Goal: Information Seeking & Learning: Learn about a topic

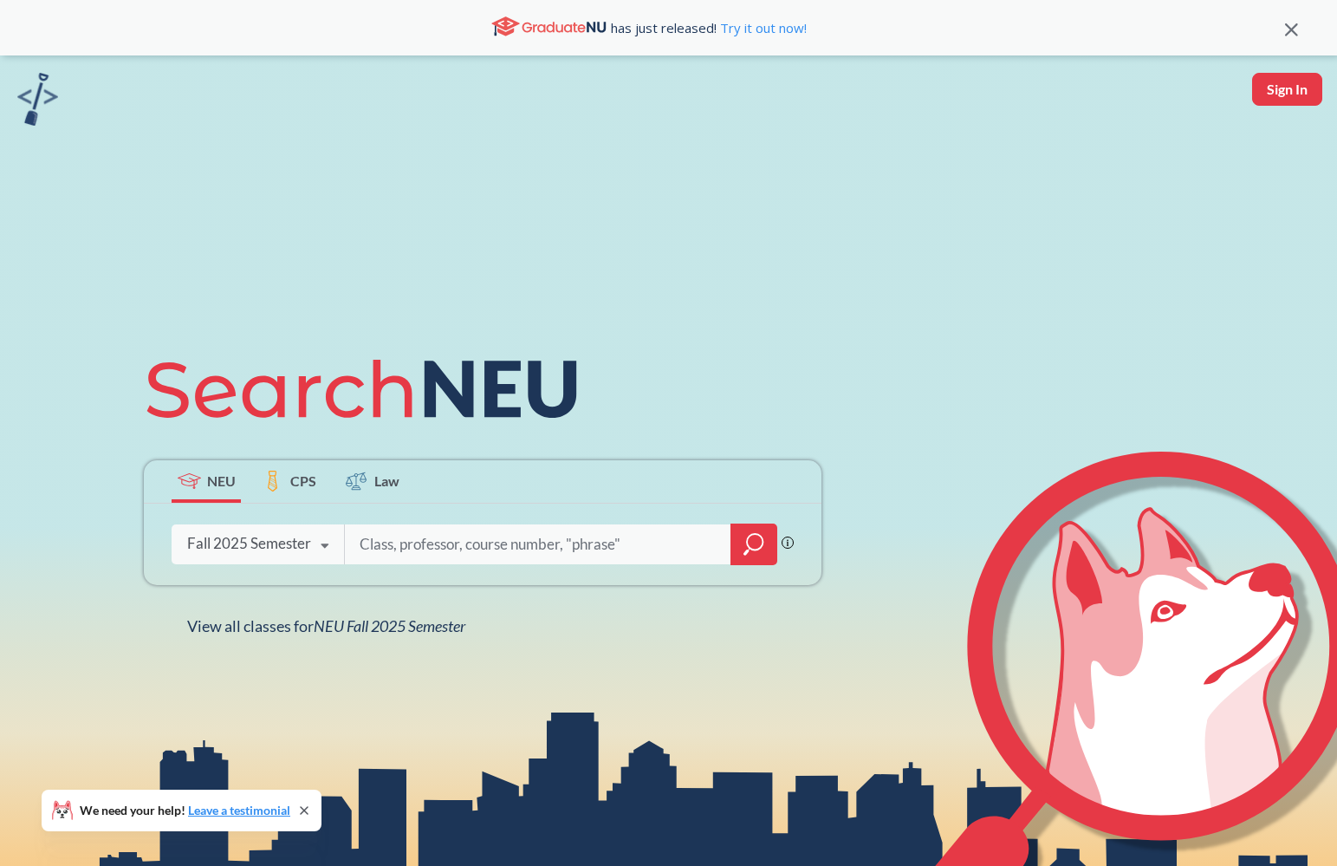
paste input "Media Arts"
type input "Media Arts"
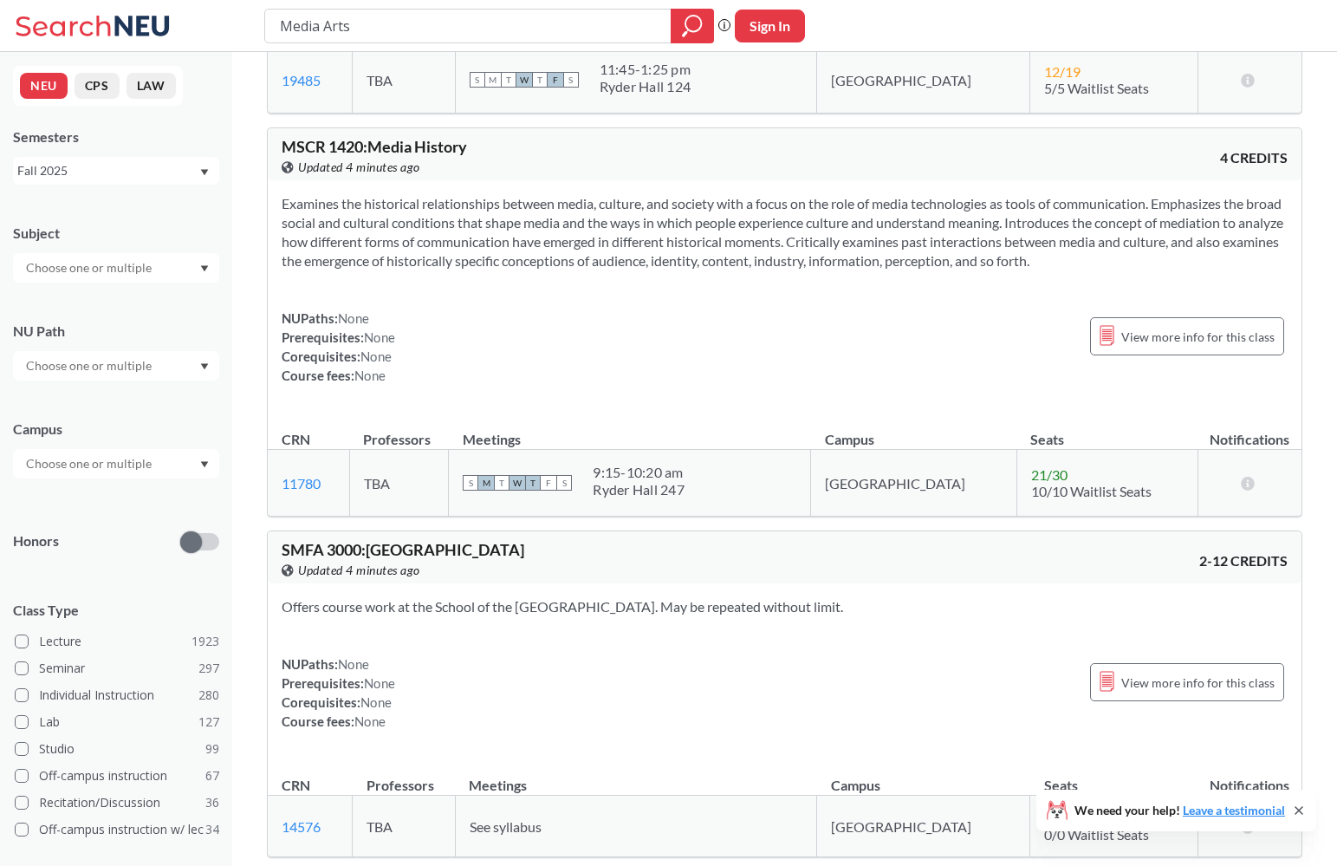
scroll to position [3124, 0]
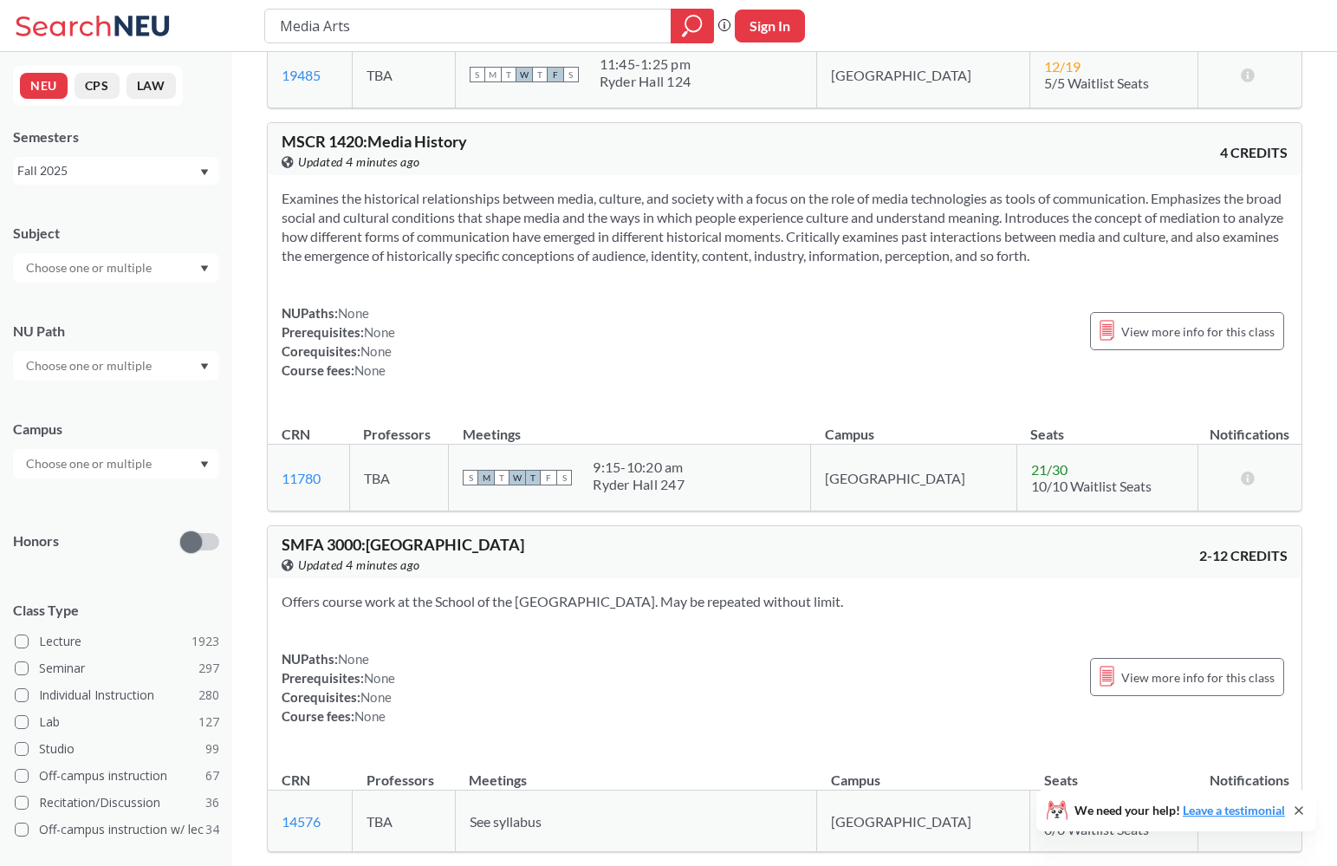
click at [286, 139] on span "MSCR 1420 : Media History" at bounding box center [374, 141] width 185 height 19
drag, startPoint x: 286, startPoint y: 139, endPoint x: 477, endPoint y: 133, distance: 191.6
click at [477, 133] on div "MSCR 1420 : Media History View this course on Banner. Updated 4 minutes ago" at bounding box center [533, 152] width 503 height 38
copy span "MSCR 1420 : Media History"
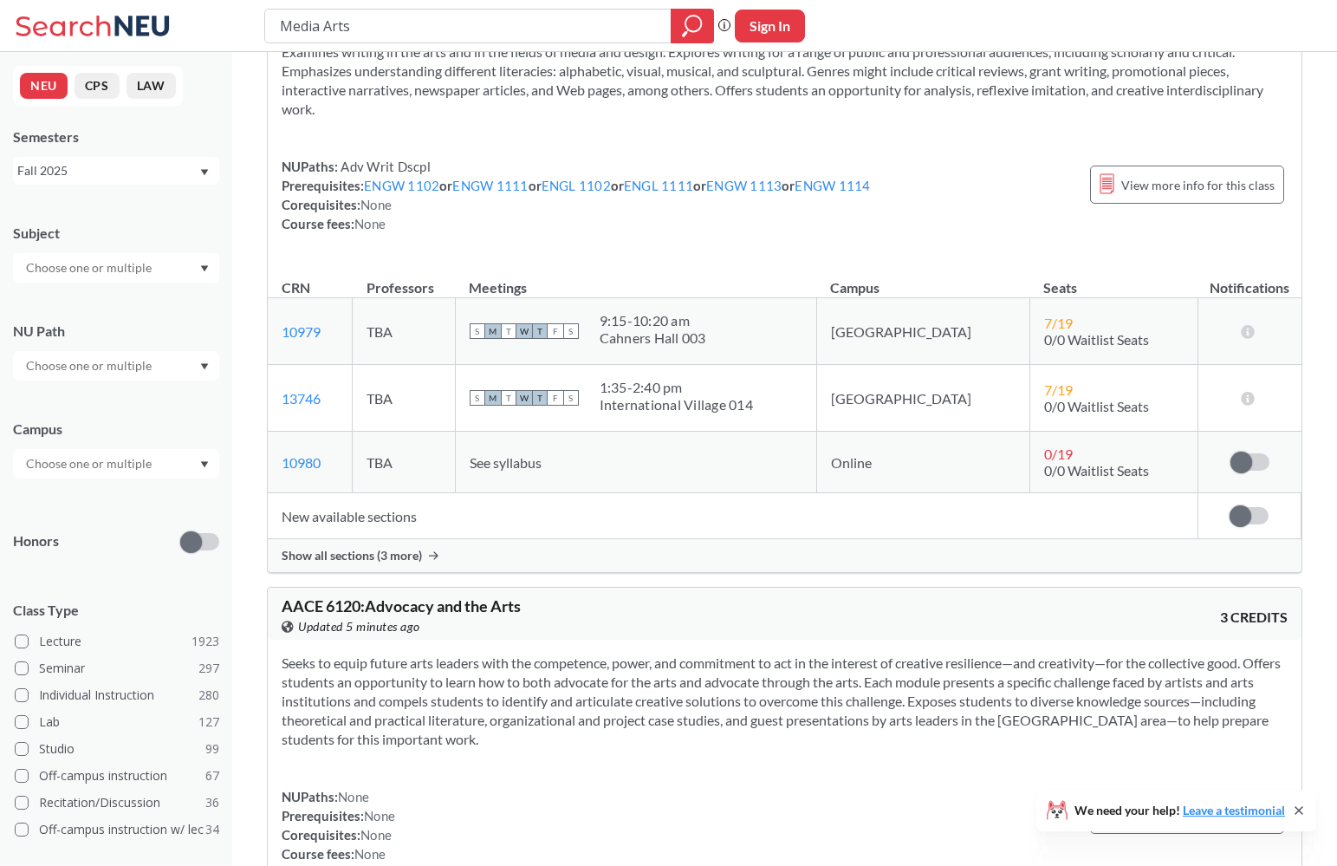
scroll to position [0, 0]
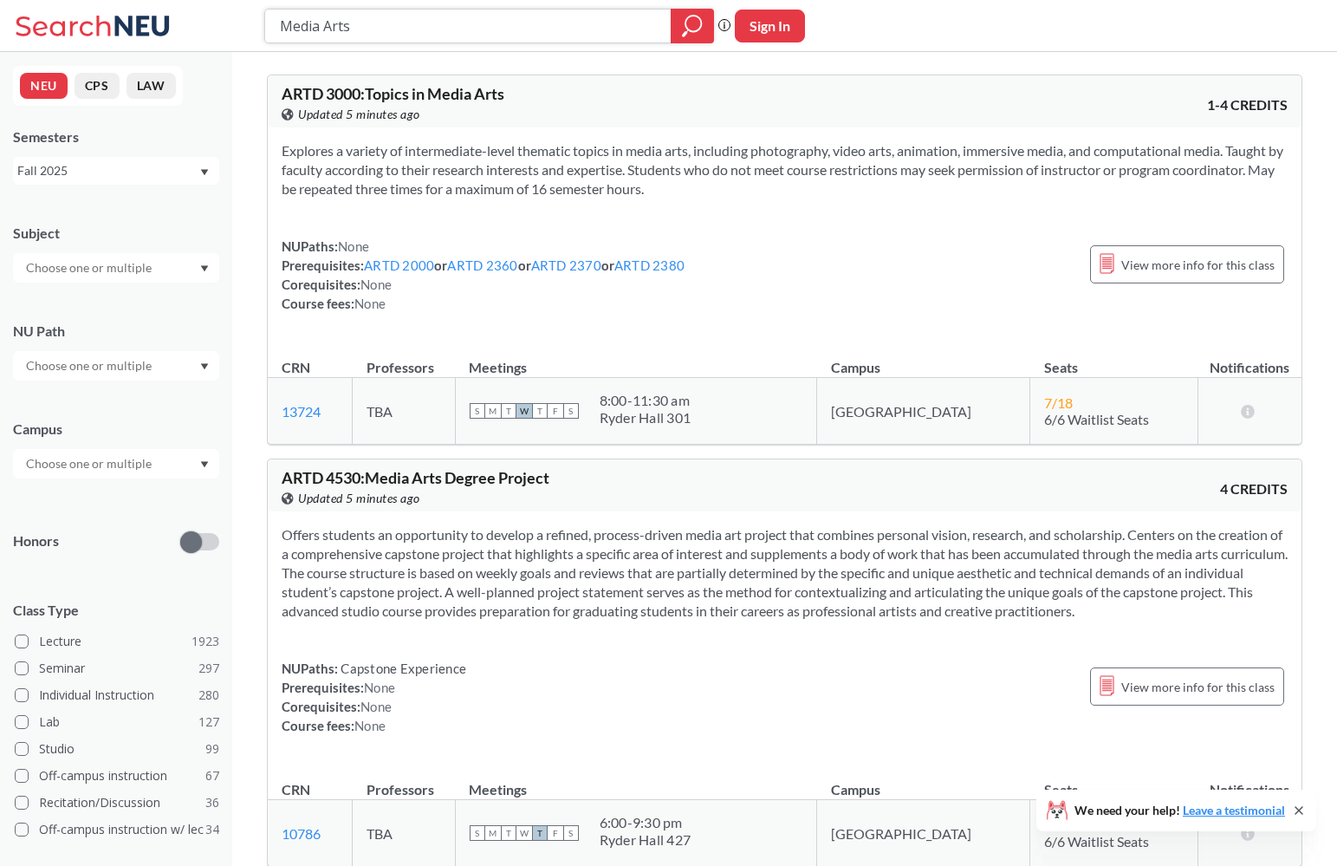
drag, startPoint x: 385, startPoint y: 25, endPoint x: 185, endPoint y: 21, distance: 200.2
click at [185, 21] on div "Media Arts Phrase search guarantees the exact search appears in the results. Ex…" at bounding box center [668, 26] width 1337 height 52
type input "Health Science"
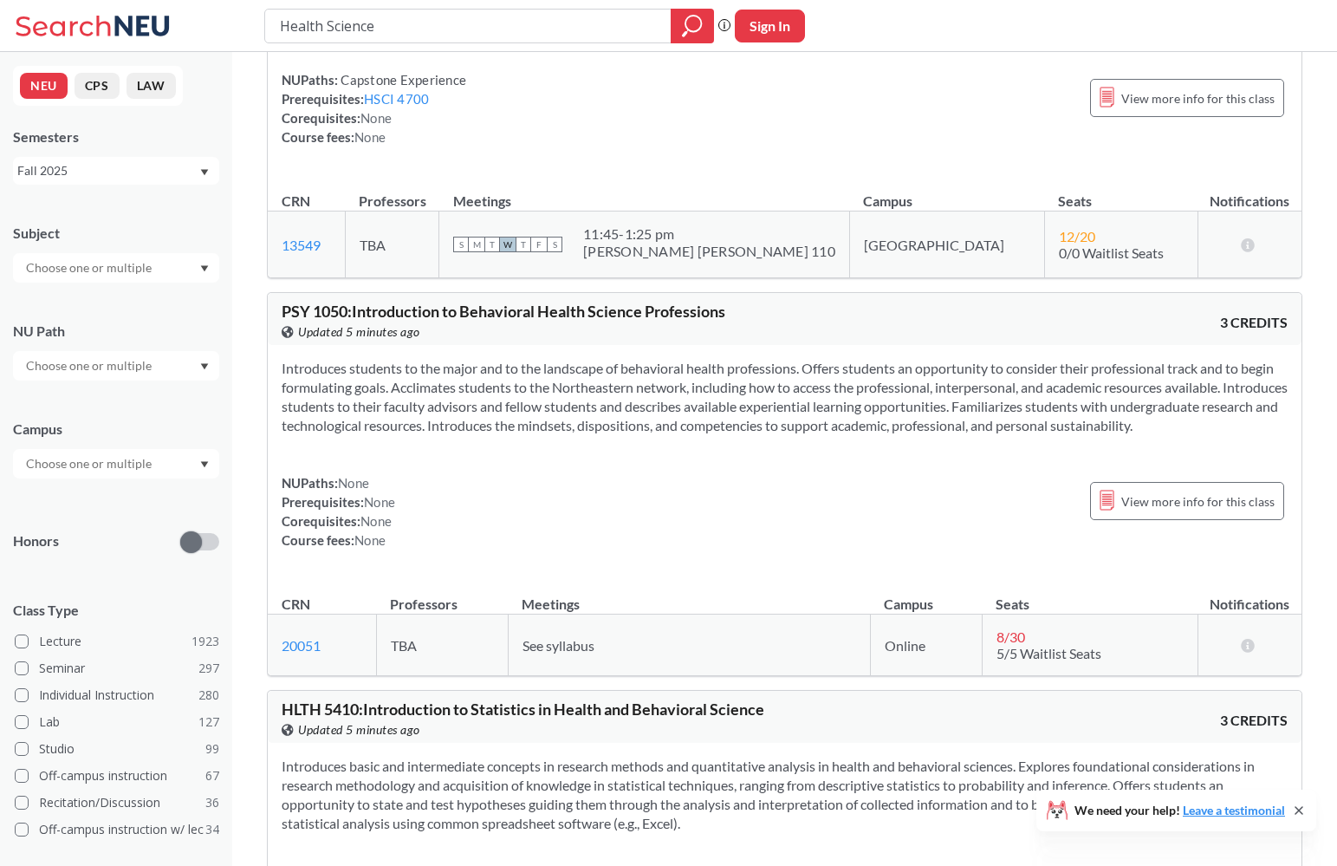
scroll to position [1454, 0]
drag, startPoint x: 747, startPoint y: 308, endPoint x: 279, endPoint y: 305, distance: 467.9
click at [279, 305] on div "PSY 1050 : Introduction to Behavioral Health Science Professions View this cour…" at bounding box center [785, 318] width 1034 height 52
copy span "PSY 1050 : Introduction to Behavioral Health Science Professions"
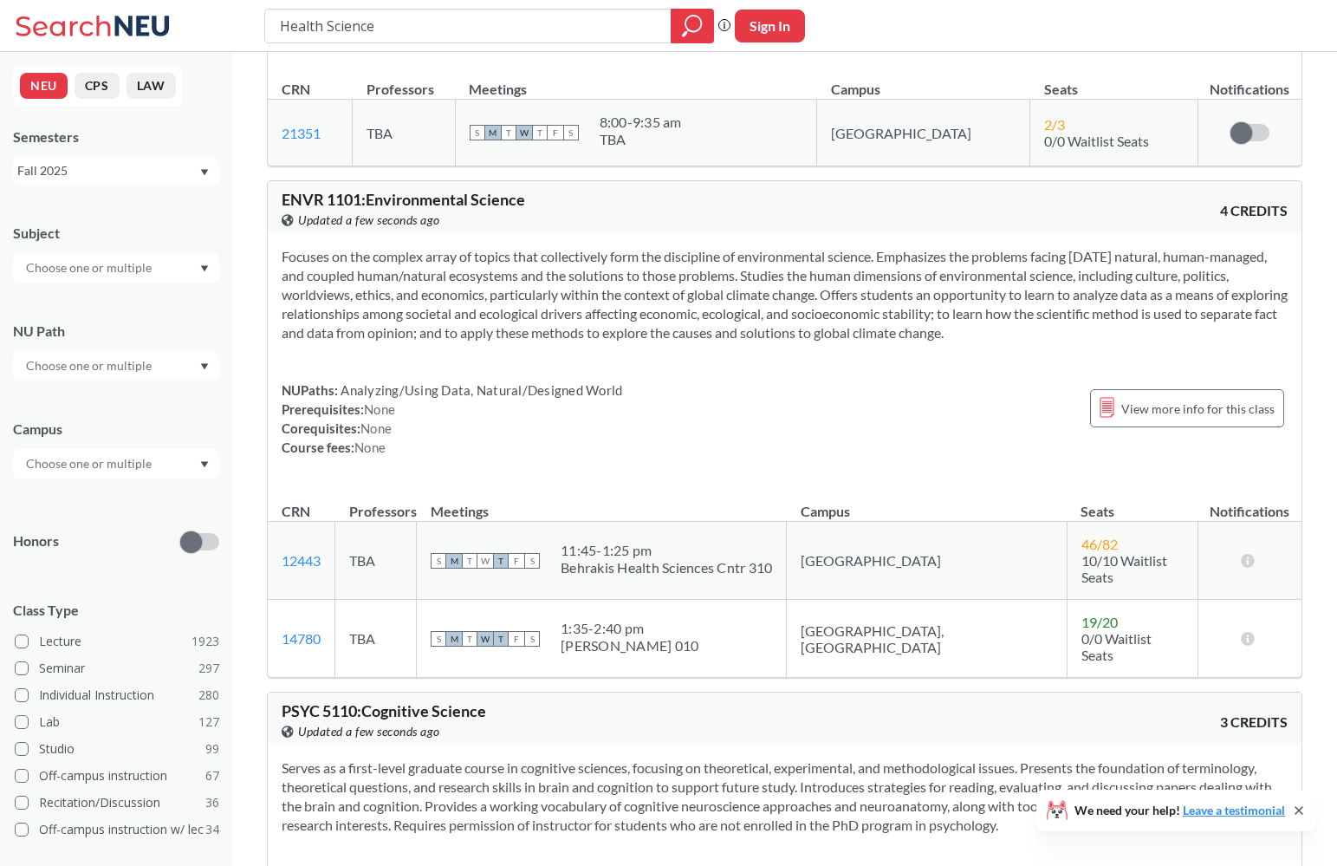
scroll to position [5077, 0]
drag, startPoint x: 554, startPoint y: 183, endPoint x: 282, endPoint y: 170, distance: 272.4
click at [282, 192] on div "ENVR 1101 : Environmental Science View this course on Banner. Updated a few sec…" at bounding box center [533, 211] width 503 height 38
copy span "ENVR 1101 : Environmental Science"
click at [1199, 399] on span "View more info for this class" at bounding box center [1197, 410] width 153 height 22
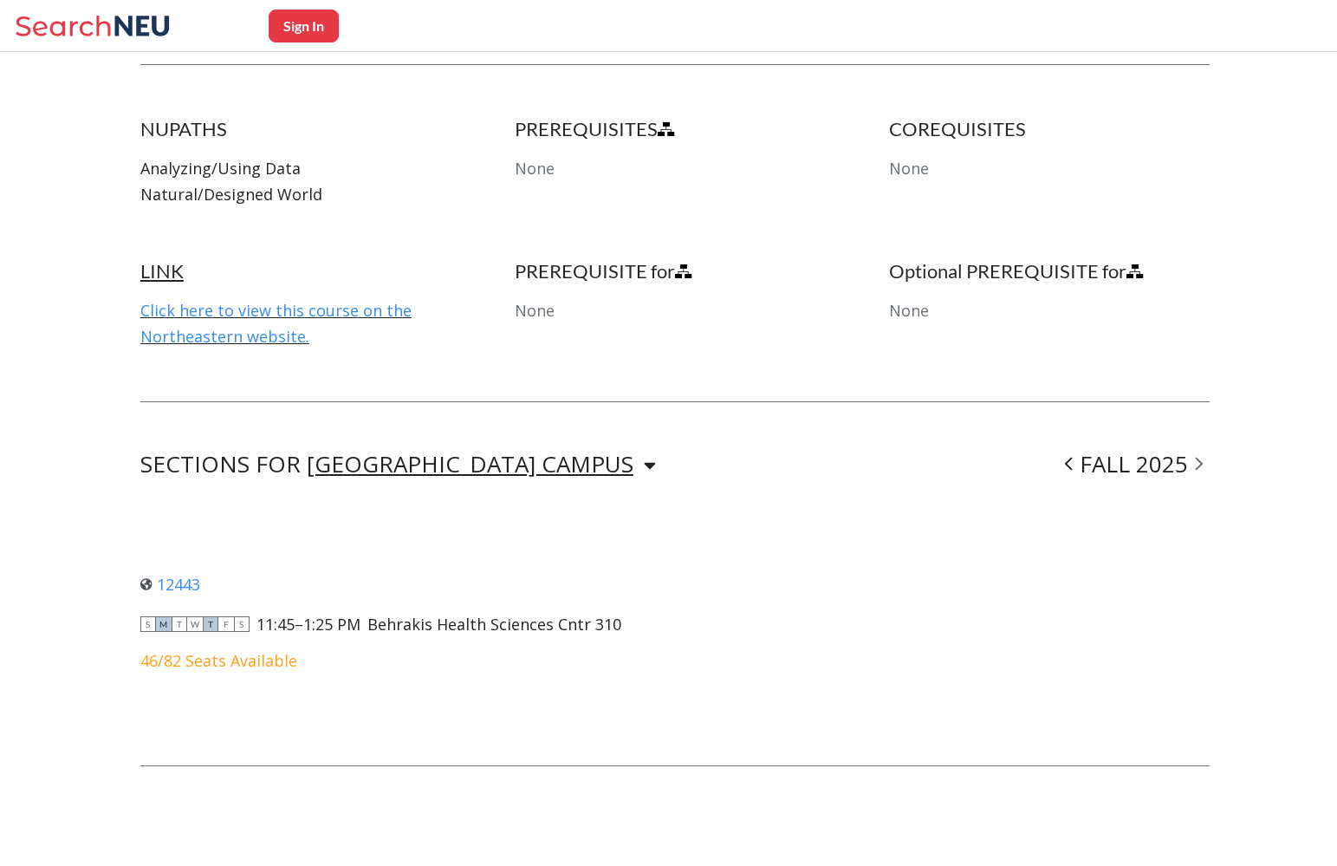
scroll to position [895, 0]
click at [274, 309] on link "Click here to view this course on the Northeastern website." at bounding box center [275, 324] width 271 height 47
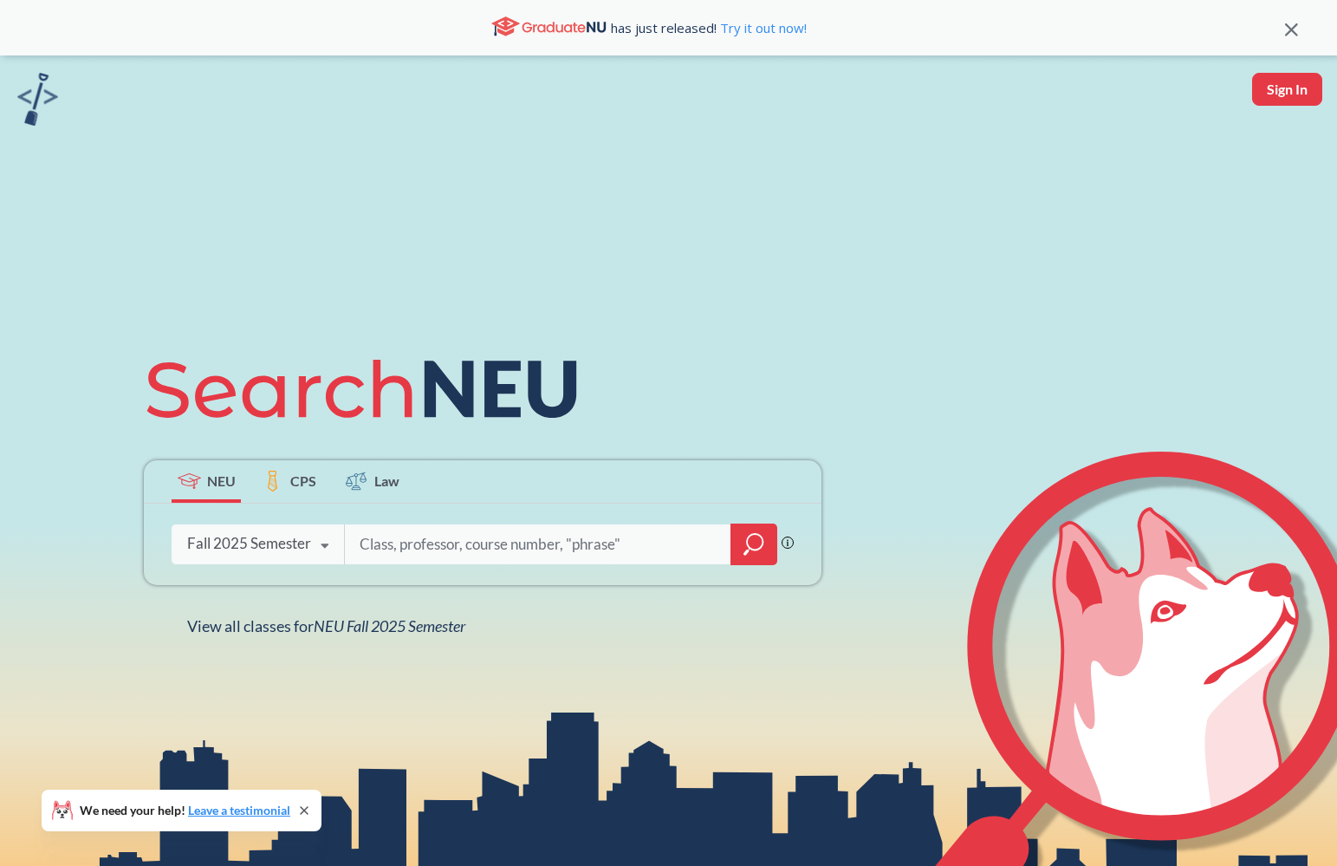
click at [410, 551] on input "search" at bounding box center [538, 544] width 360 height 36
type input "BIOL 1000"
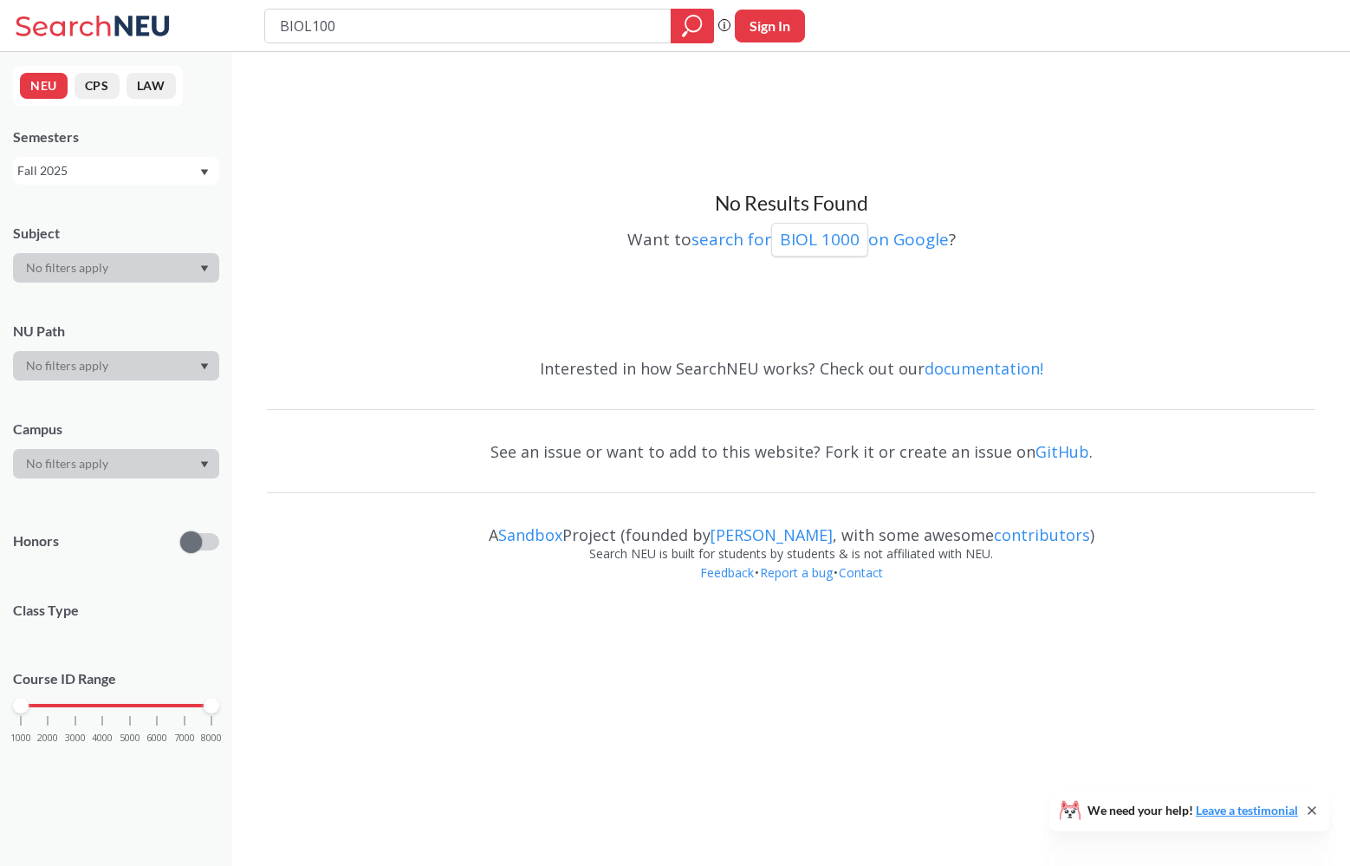
type input "BIOL1000"
type input "BIO1000"
type input "B"
type input "Foundations of Biology"
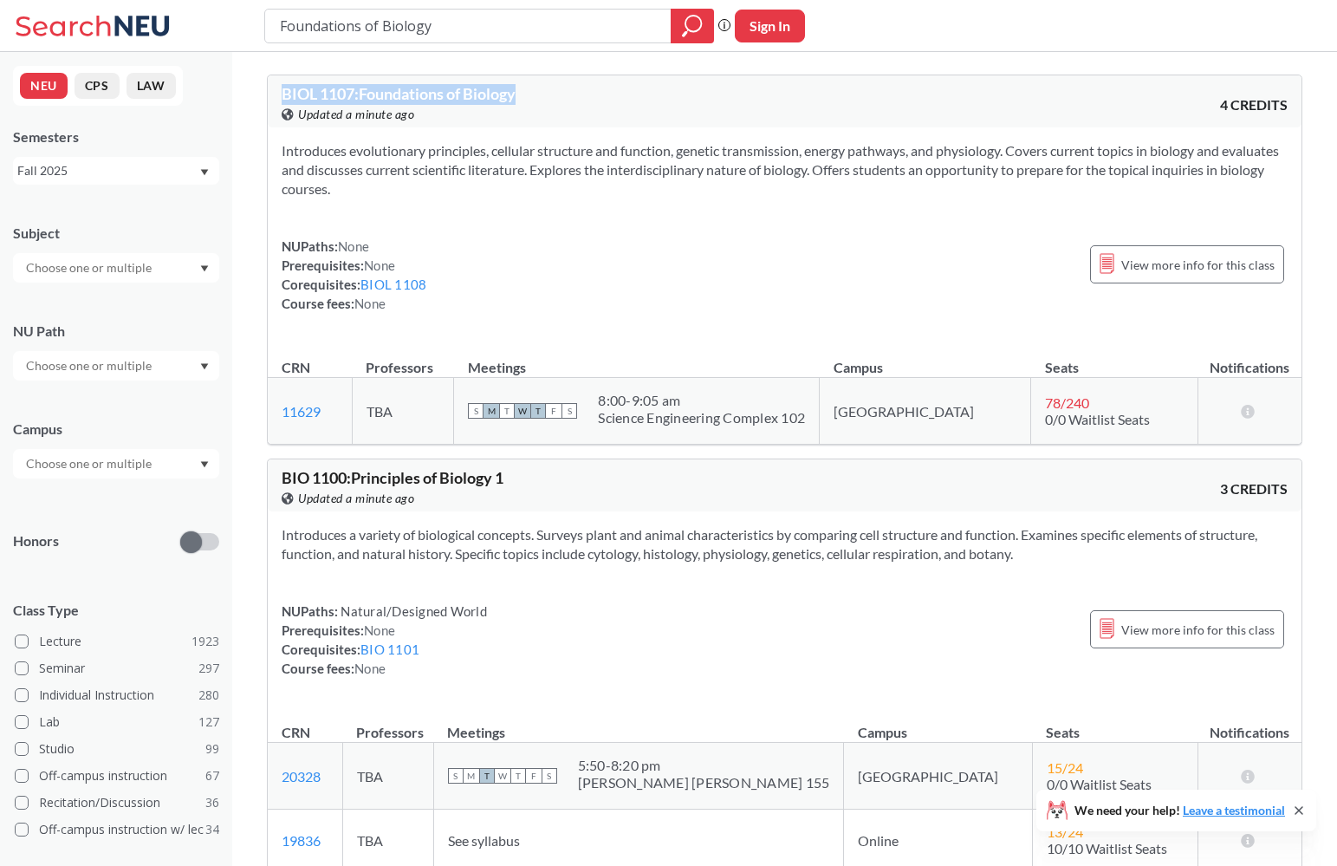
drag, startPoint x: 540, startPoint y: 96, endPoint x: 279, endPoint y: 94, distance: 260.8
click at [279, 94] on div "BIOL 1107 : Foundations of Biology View this course on Banner. Updated a minute…" at bounding box center [785, 101] width 1034 height 52
copy span "BIOL 1107 : Foundations of Biology"
drag, startPoint x: 418, startPoint y: 21, endPoint x: 431, endPoint y: 24, distance: 13.5
click at [419, 20] on input "Foundations of Biology" at bounding box center [468, 25] width 380 height 29
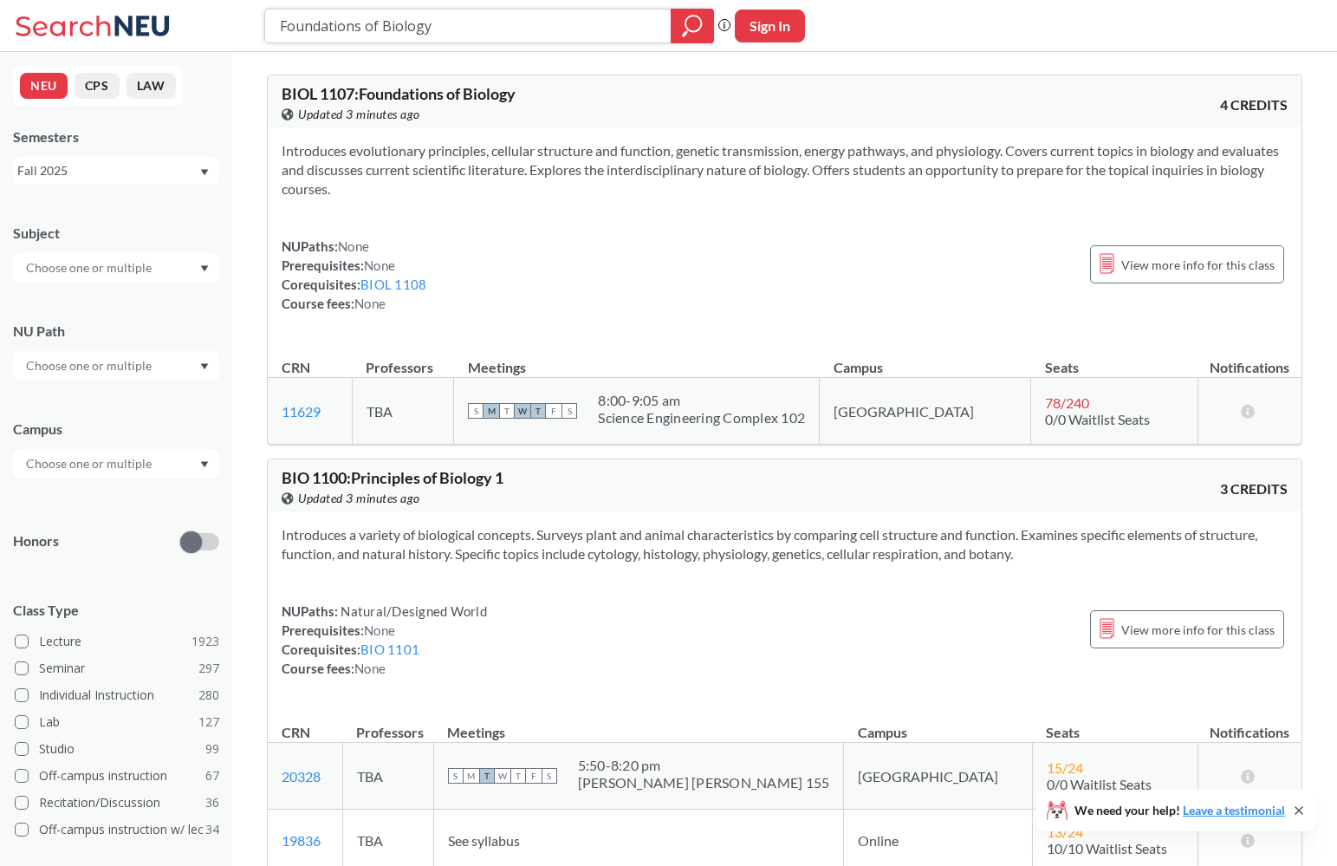
drag, startPoint x: 368, startPoint y: 23, endPoint x: 172, endPoint y: 7, distance: 196.5
click at [172, 7] on div "Foundations of Biology Phrase search guarantees the exact search appears in the…" at bounding box center [668, 26] width 1337 height 52
type input "G"
click at [365, 24] on input "search" at bounding box center [468, 25] width 380 height 29
paste input "undamental Architectural Design"
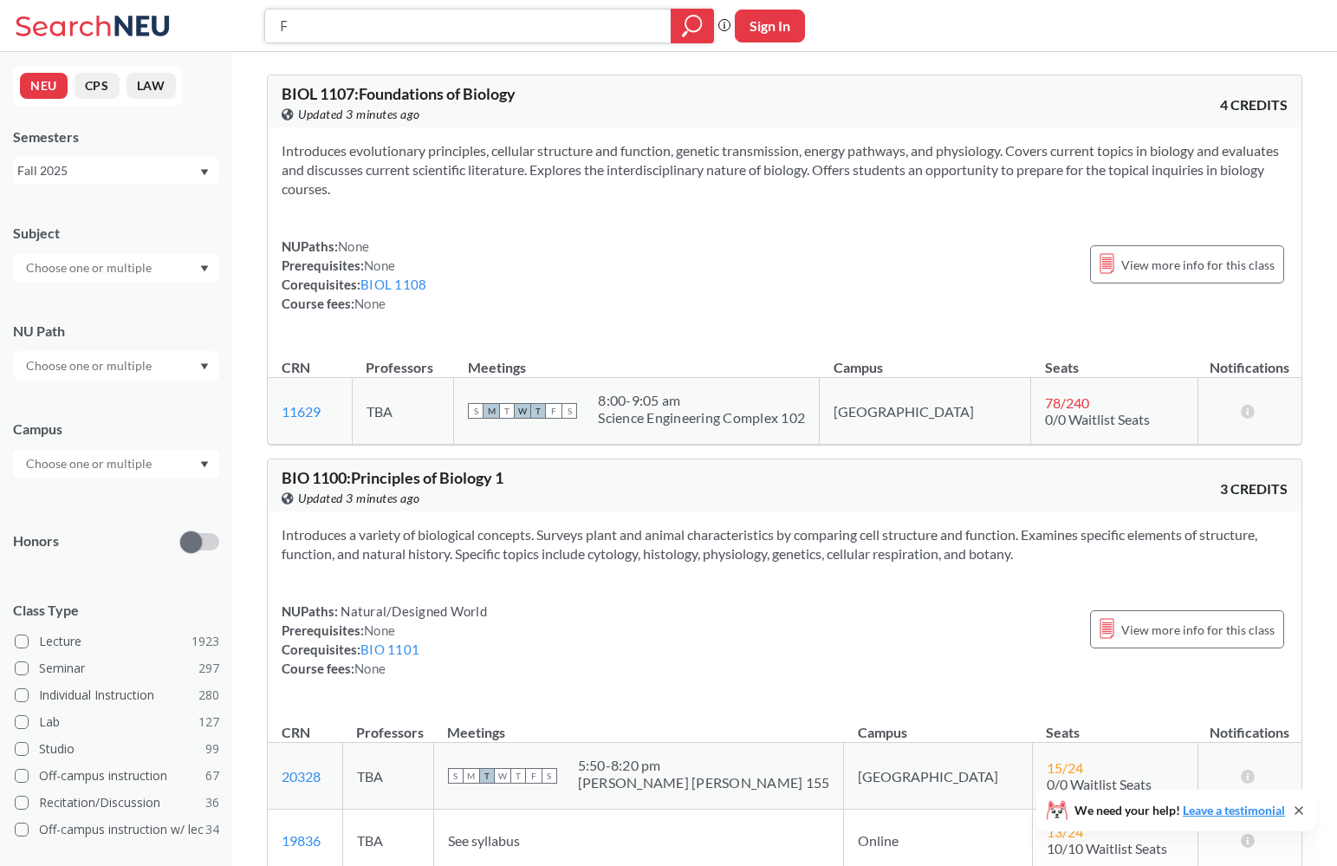
type input "Fundamental Architectural Design"
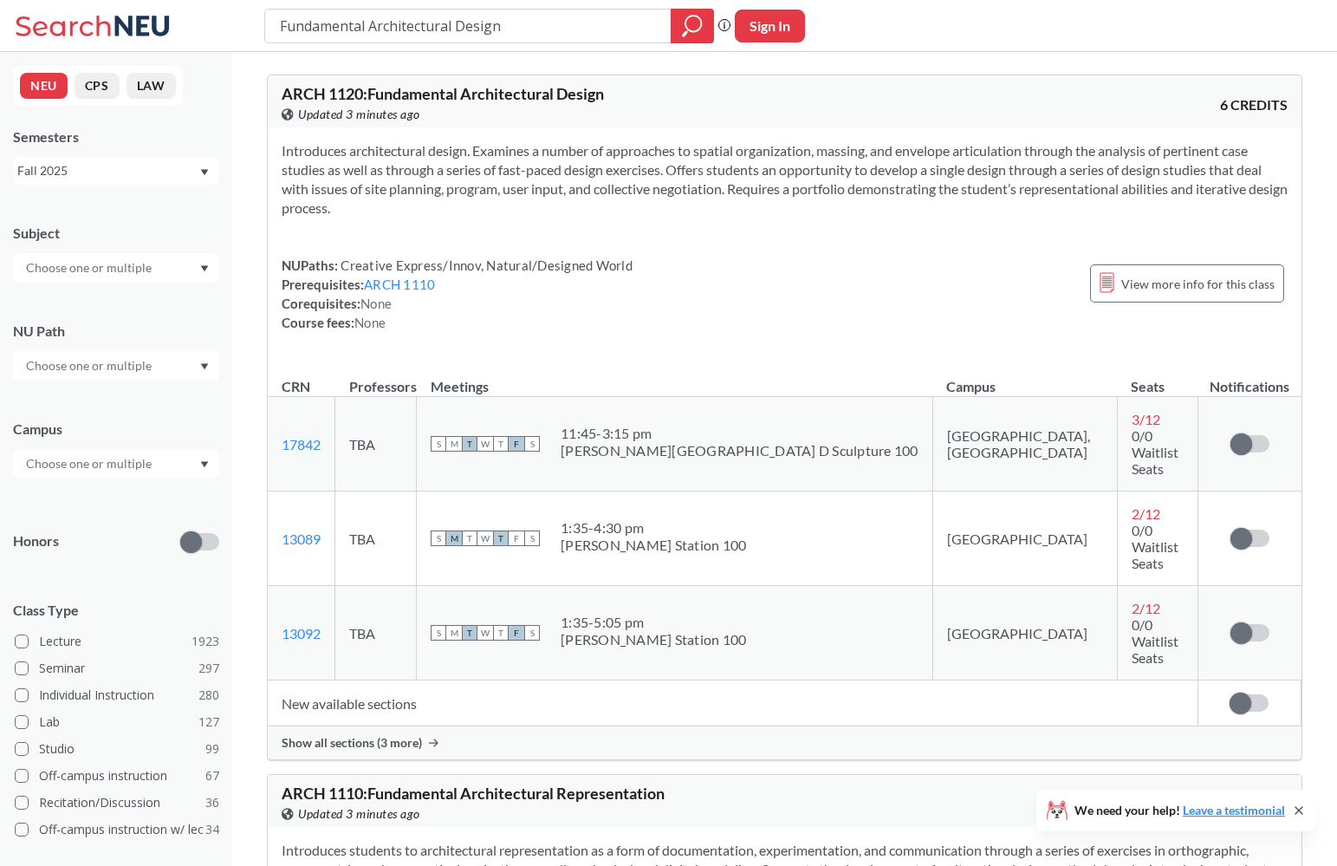
drag, startPoint x: 439, startPoint y: 23, endPoint x: 225, endPoint y: 6, distance: 214.6
click at [225, 6] on div "Fundamental Architectural Design Phrase search guarantees the exact search appe…" at bounding box center [668, 26] width 1337 height 52
click at [512, 32] on input "Fundamental Architectural Design" at bounding box center [468, 25] width 380 height 29
drag, startPoint x: 451, startPoint y: 11, endPoint x: 262, endPoint y: 3, distance: 189.9
click at [262, 3] on div "Fundamental Architectural Design Phrase search guarantees the exact search appe…" at bounding box center [668, 26] width 1337 height 52
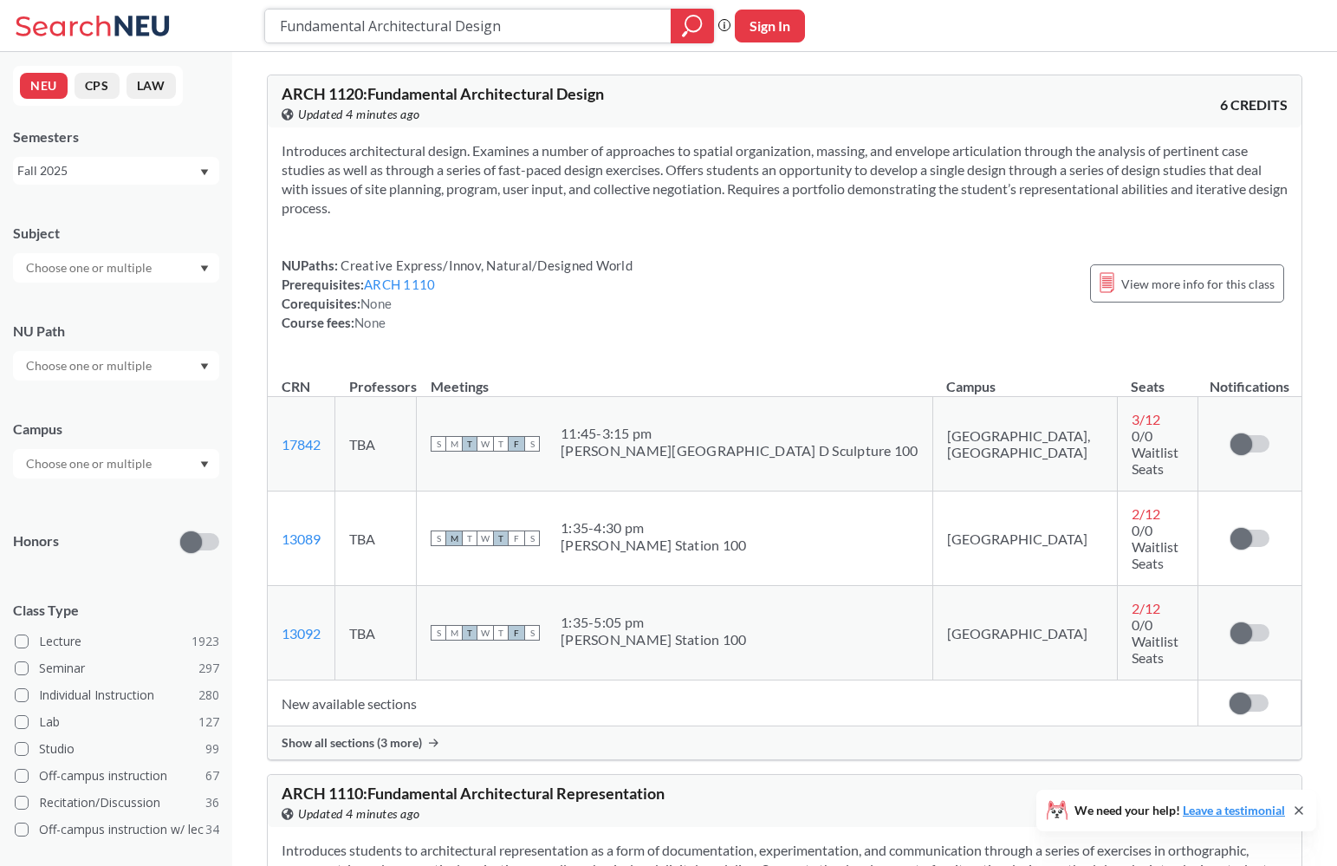
paste input "Buildings and Cities, A Global Histor"
type input "Buildings and Cities, A Global History"
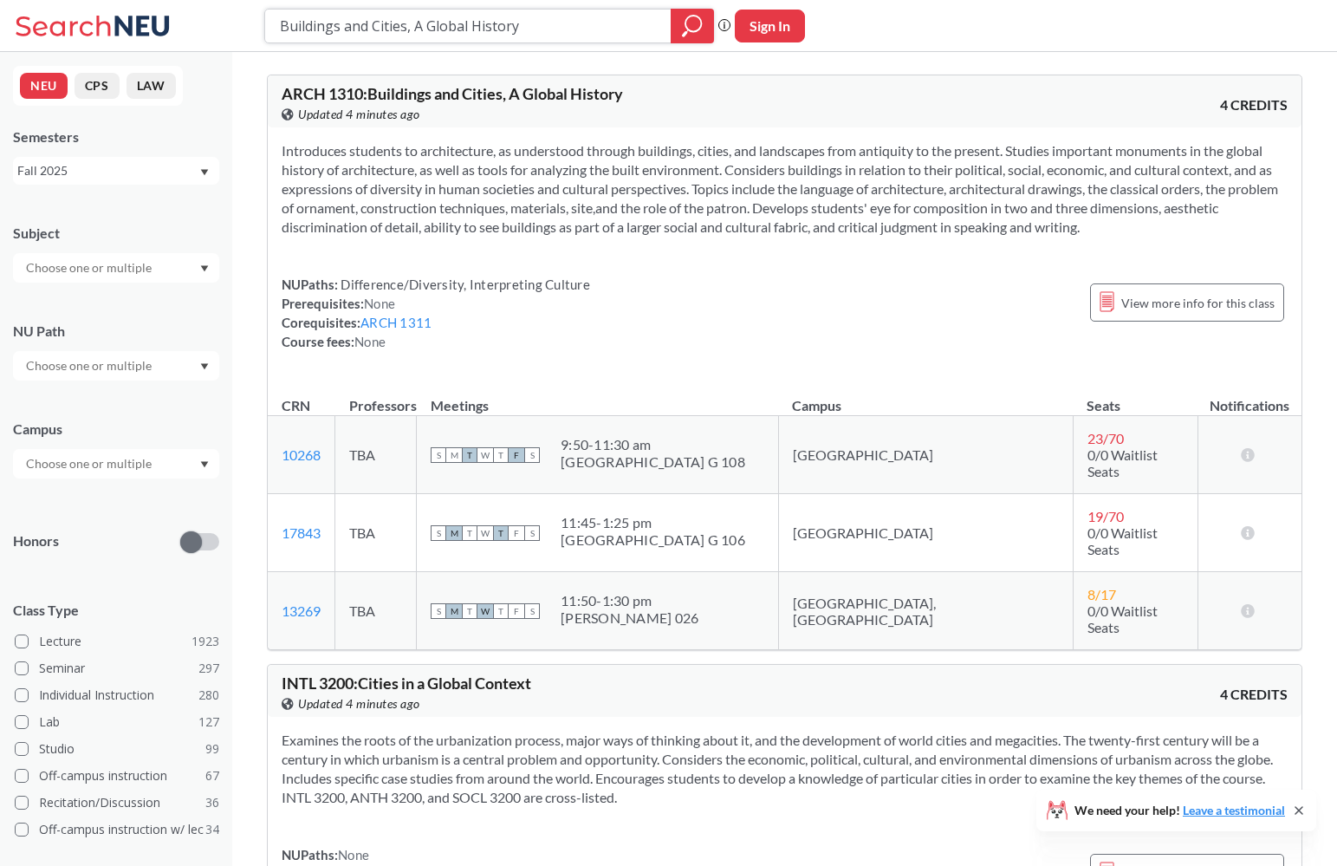
paste input "Fundamental Architectural Representation"
type input "Fundamental Architectural Representation"
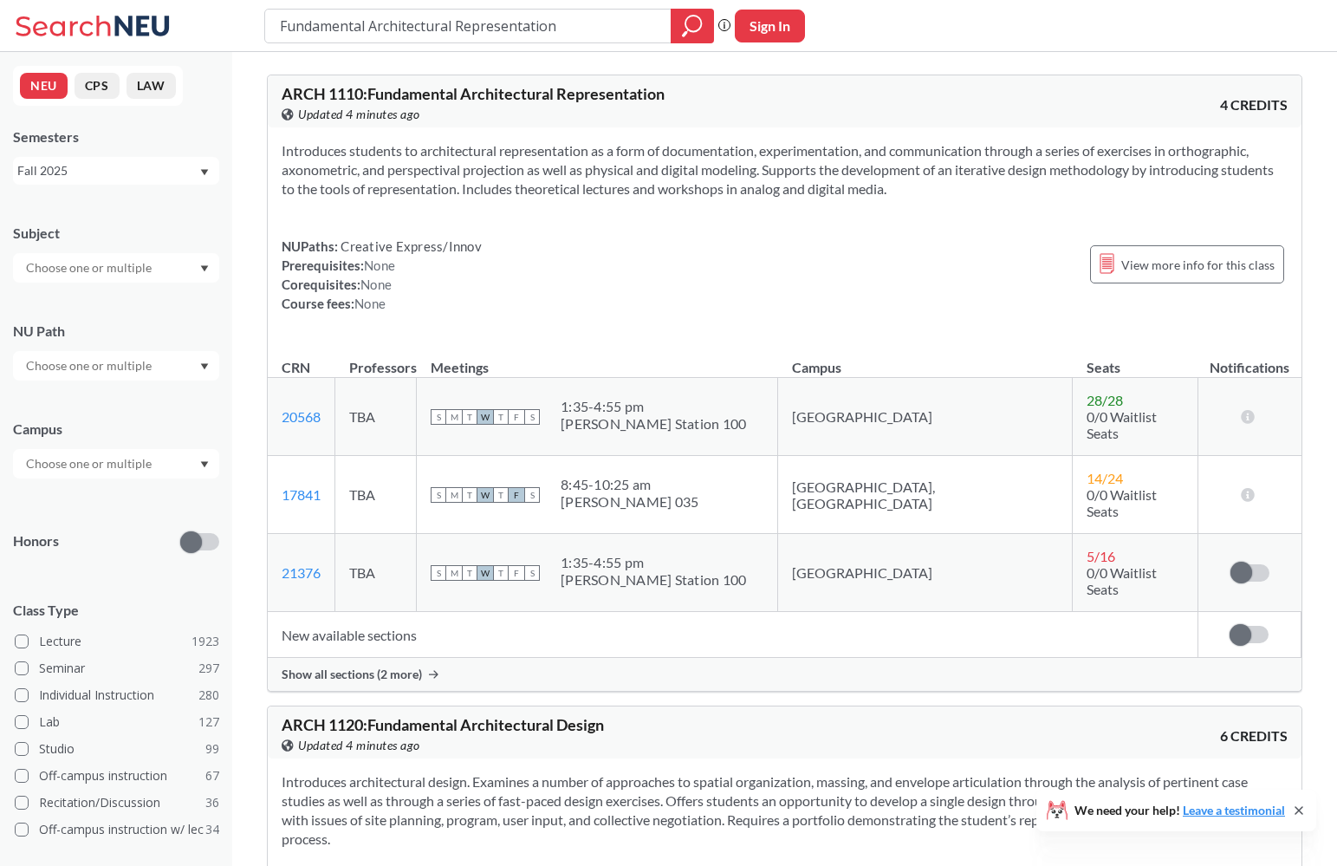
click at [623, 110] on div "View this course on Banner. Updated 4 minutes ago" at bounding box center [533, 114] width 503 height 19
drag, startPoint x: 677, startPoint y: 88, endPoint x: 322, endPoint y: 78, distance: 354.5
click at [322, 78] on div "ARCH 1110 : Fundamental Architectural Representation View this course on Banner…" at bounding box center [785, 101] width 1034 height 52
copy span "ARCH 1110 : Fundamental Architectural Representation"
click at [526, 40] on div "Fundamental Architectural Representation" at bounding box center [489, 26] width 450 height 35
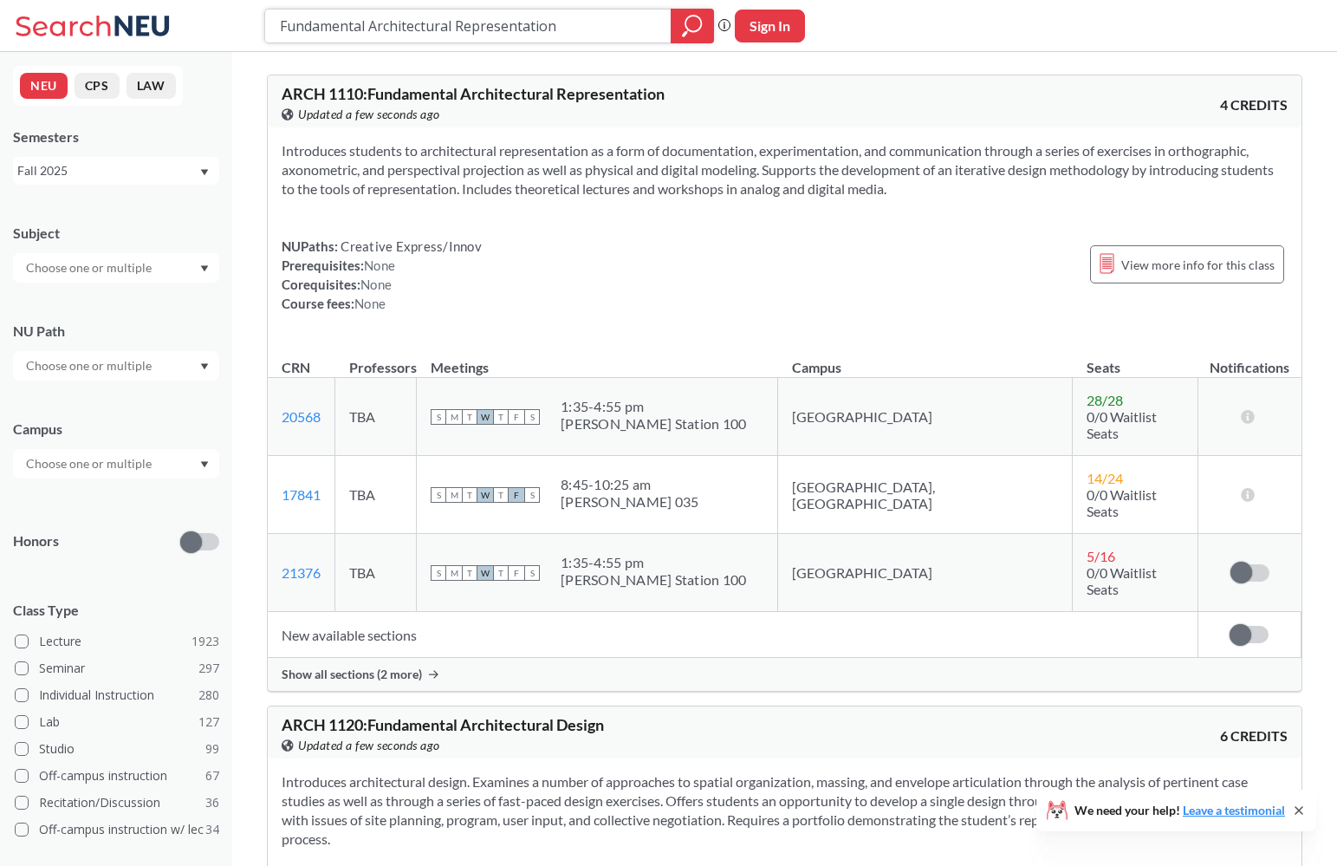
paste input "Engineering Desig"
type input "Engineering Design"
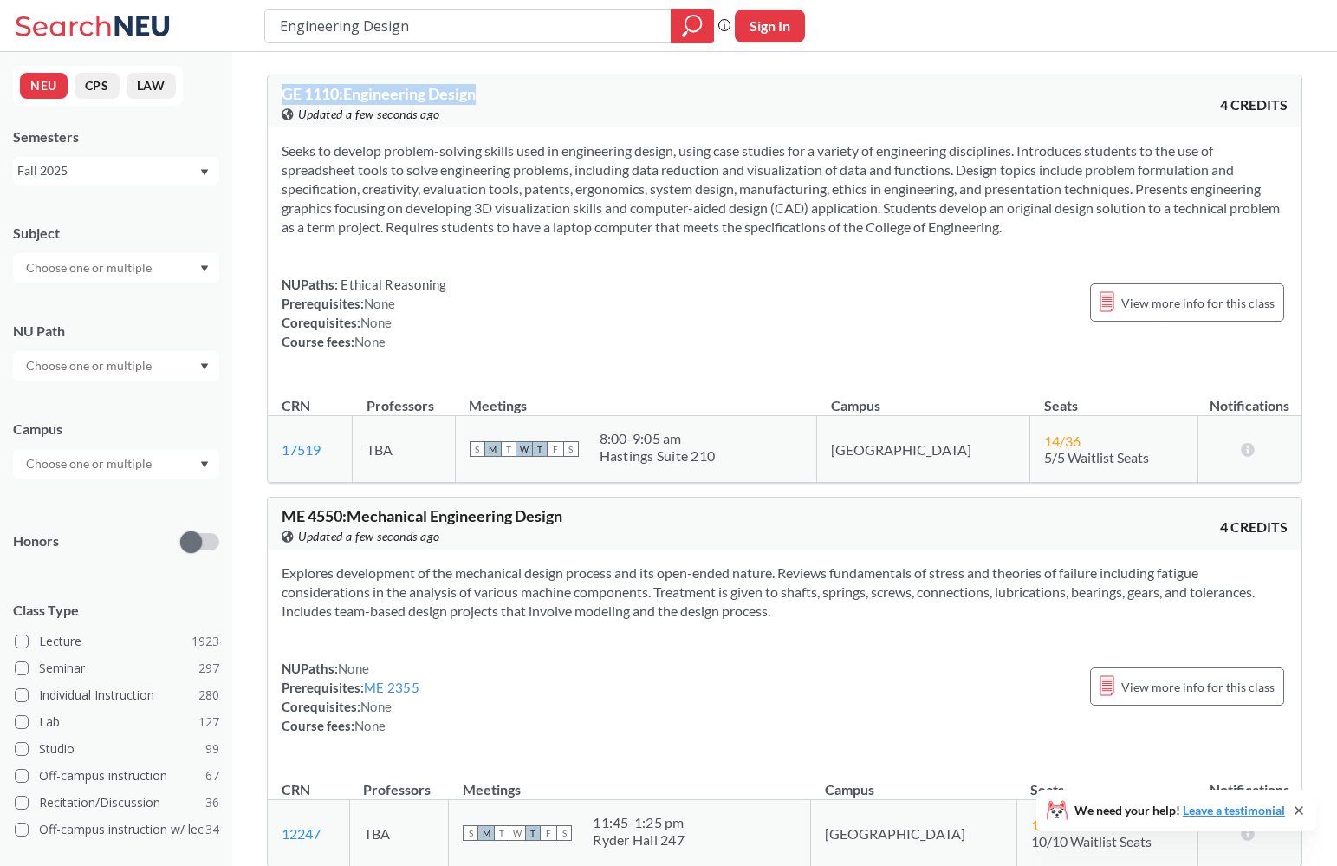
drag, startPoint x: 505, startPoint y: 92, endPoint x: 256, endPoint y: 88, distance: 249.6
copy span "GE 1110 : Engineering Design"
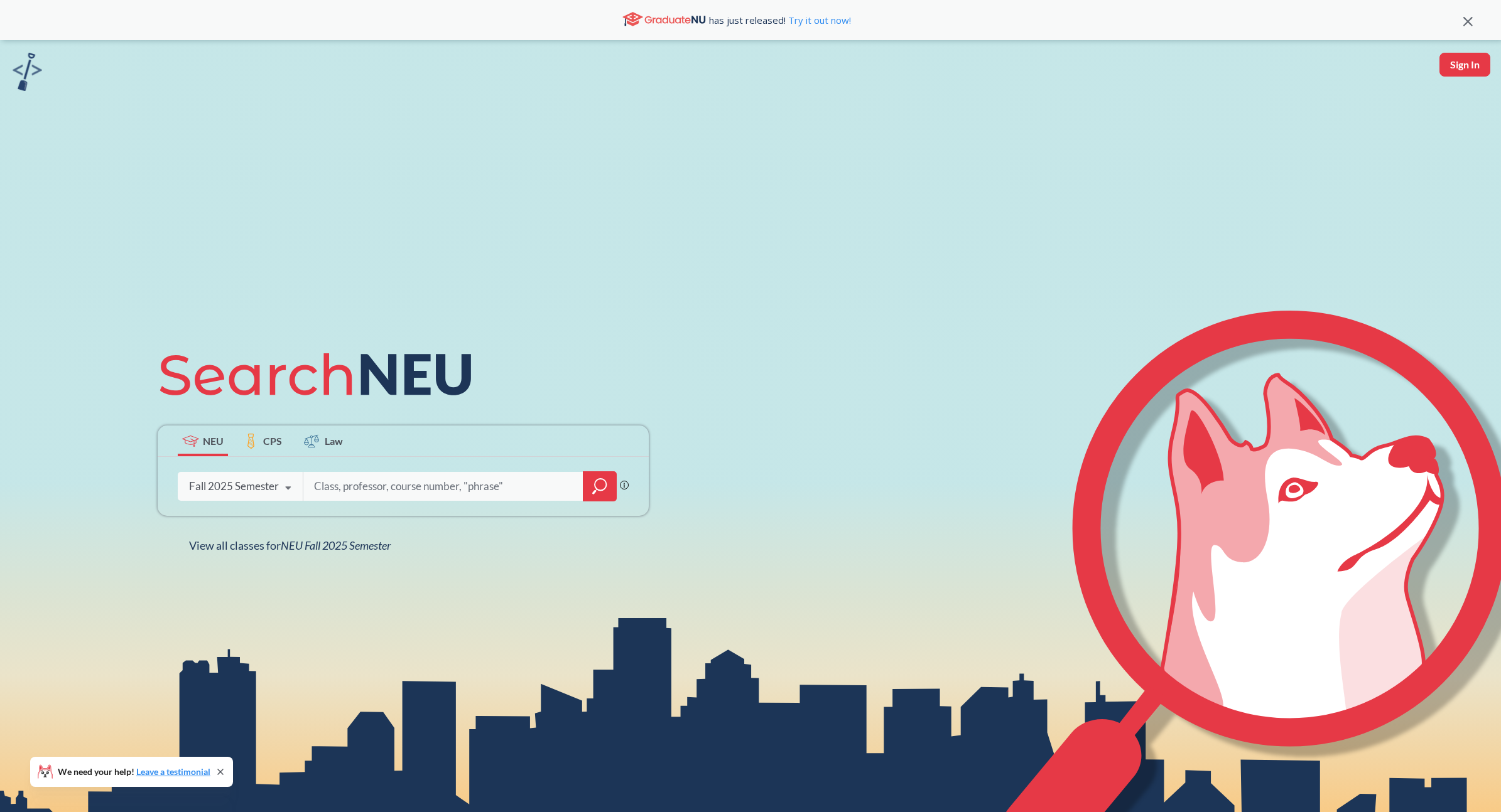
type input "Introduction to Engineering and Technology"
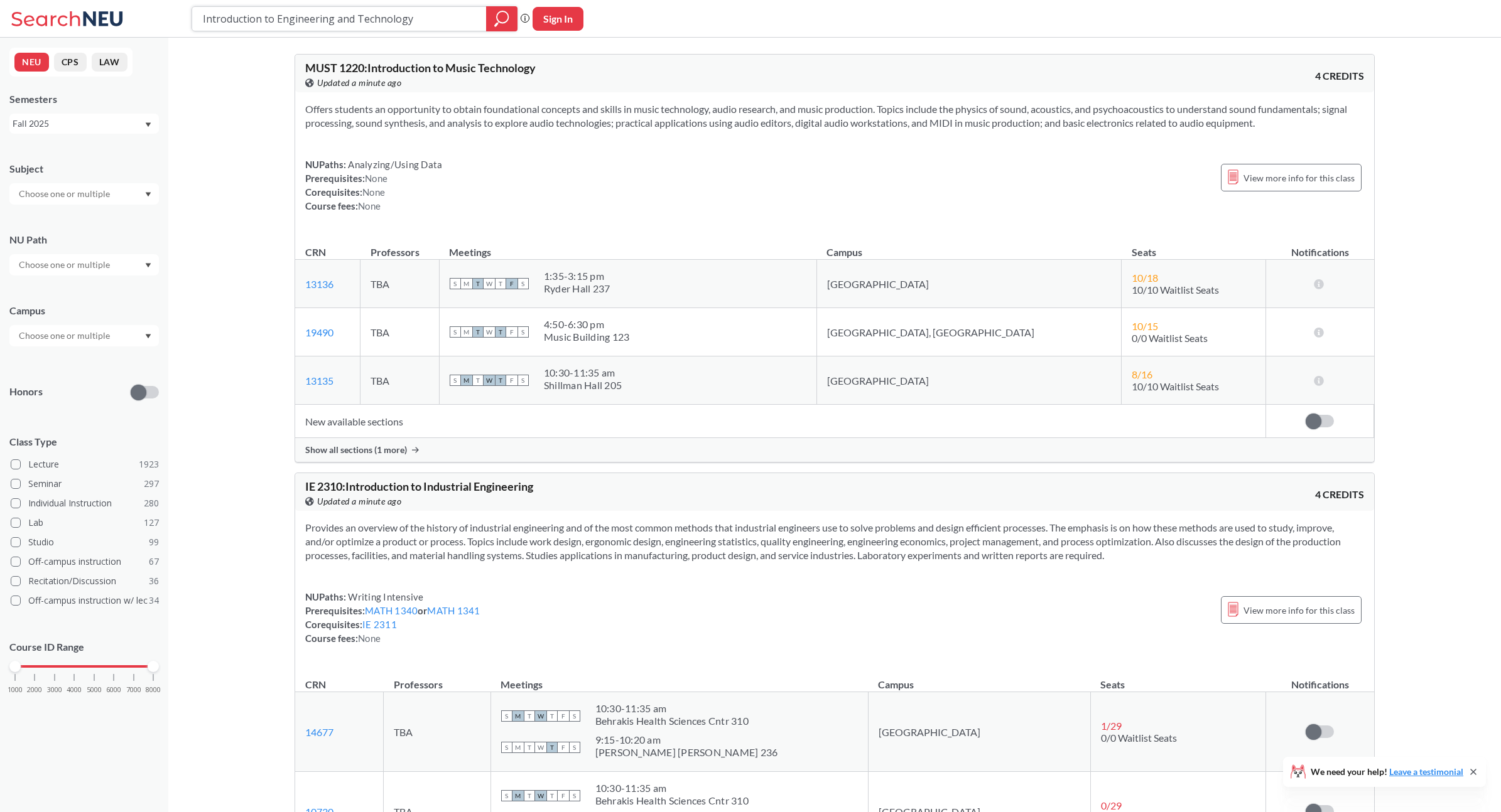
paste input "Foundations of Engineering Graphics and Design"
type input "Foundations of Engineering Graphics and Design"
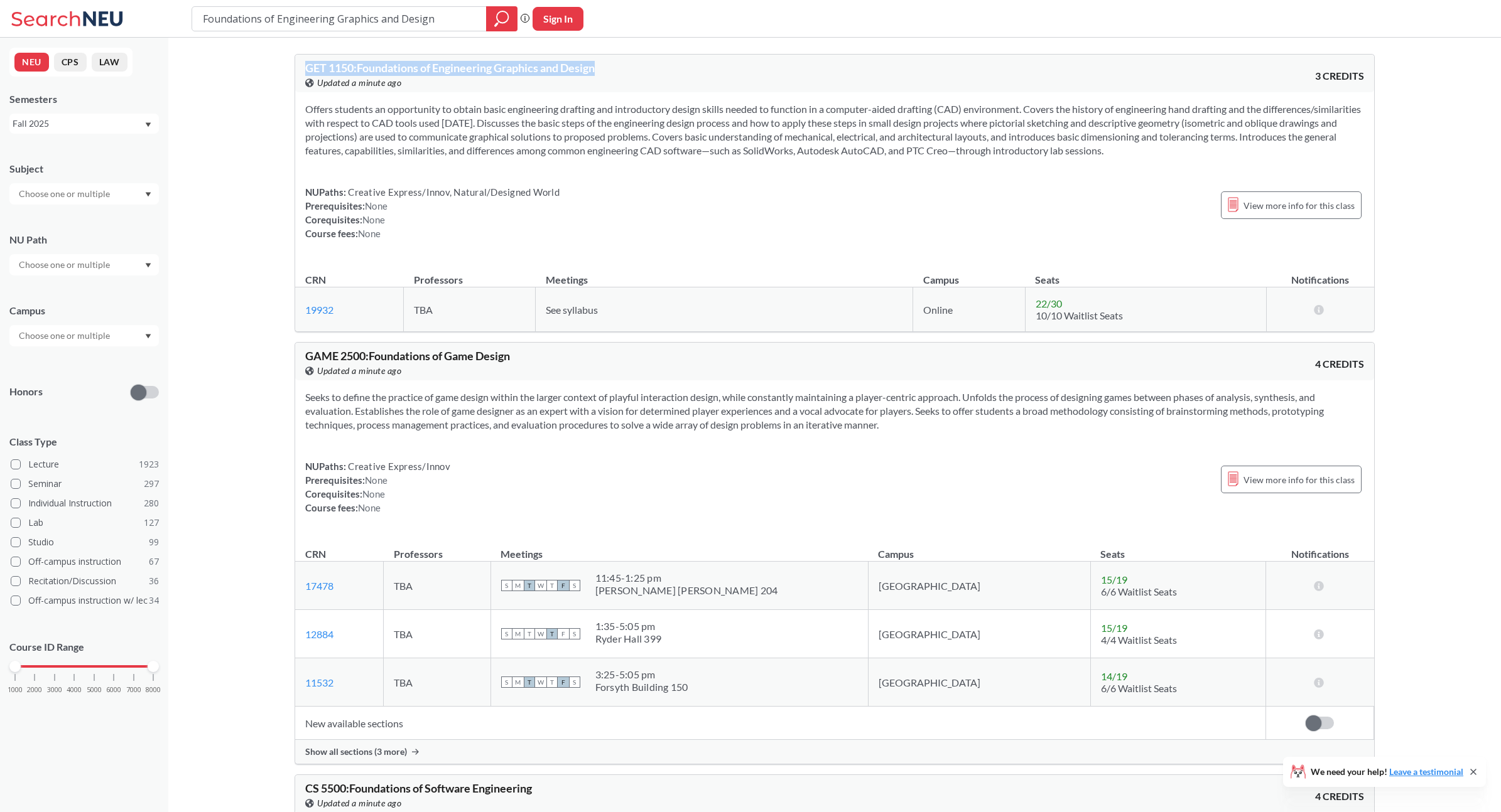
drag, startPoint x: 564, startPoint y: 65, endPoint x: 291, endPoint y: 56, distance: 273.1
copy span "GET 1150 : Foundations of Engineering Graphics and Design"
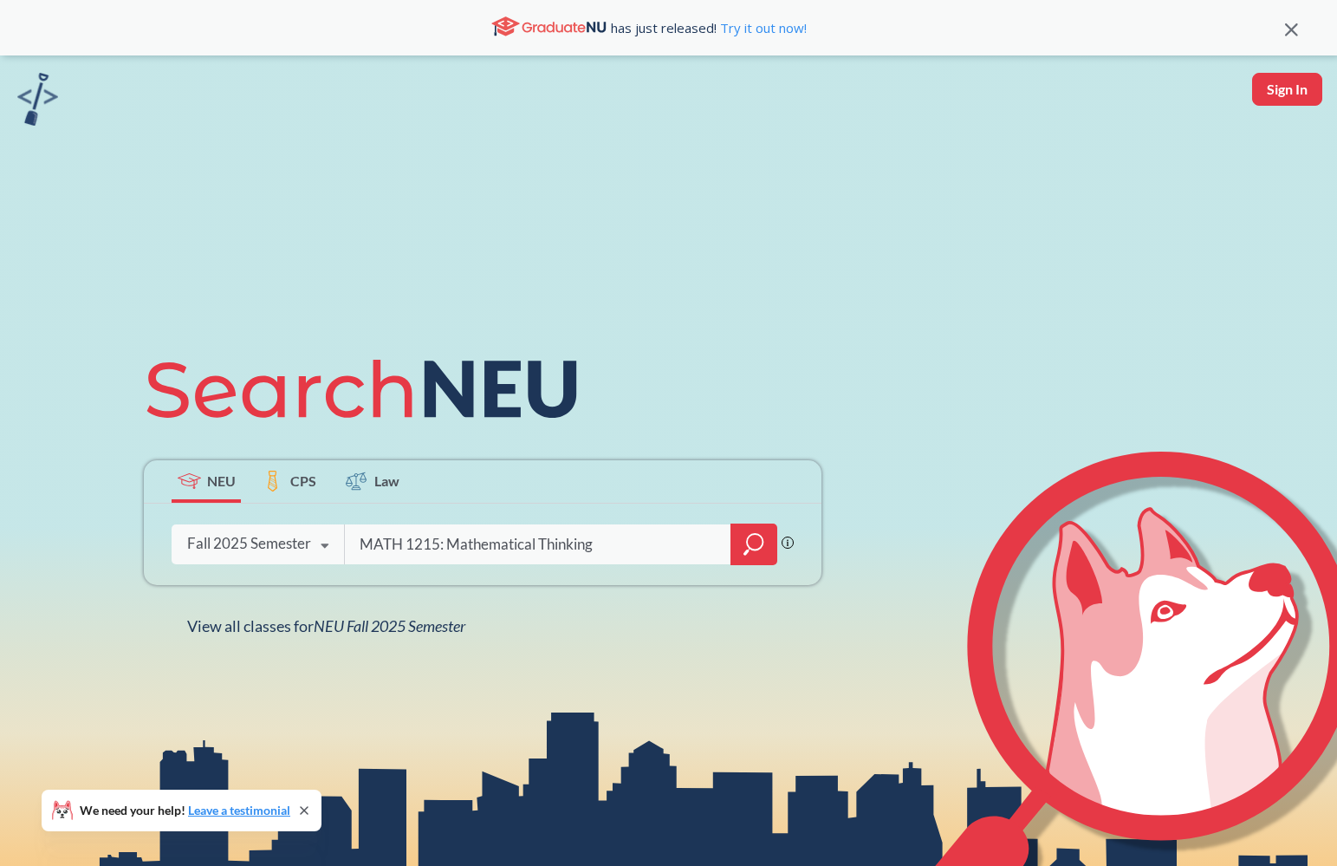
type input "MATH 1215: Mathematical Thinking"
click at [767, 535] on div at bounding box center [753, 544] width 47 height 42
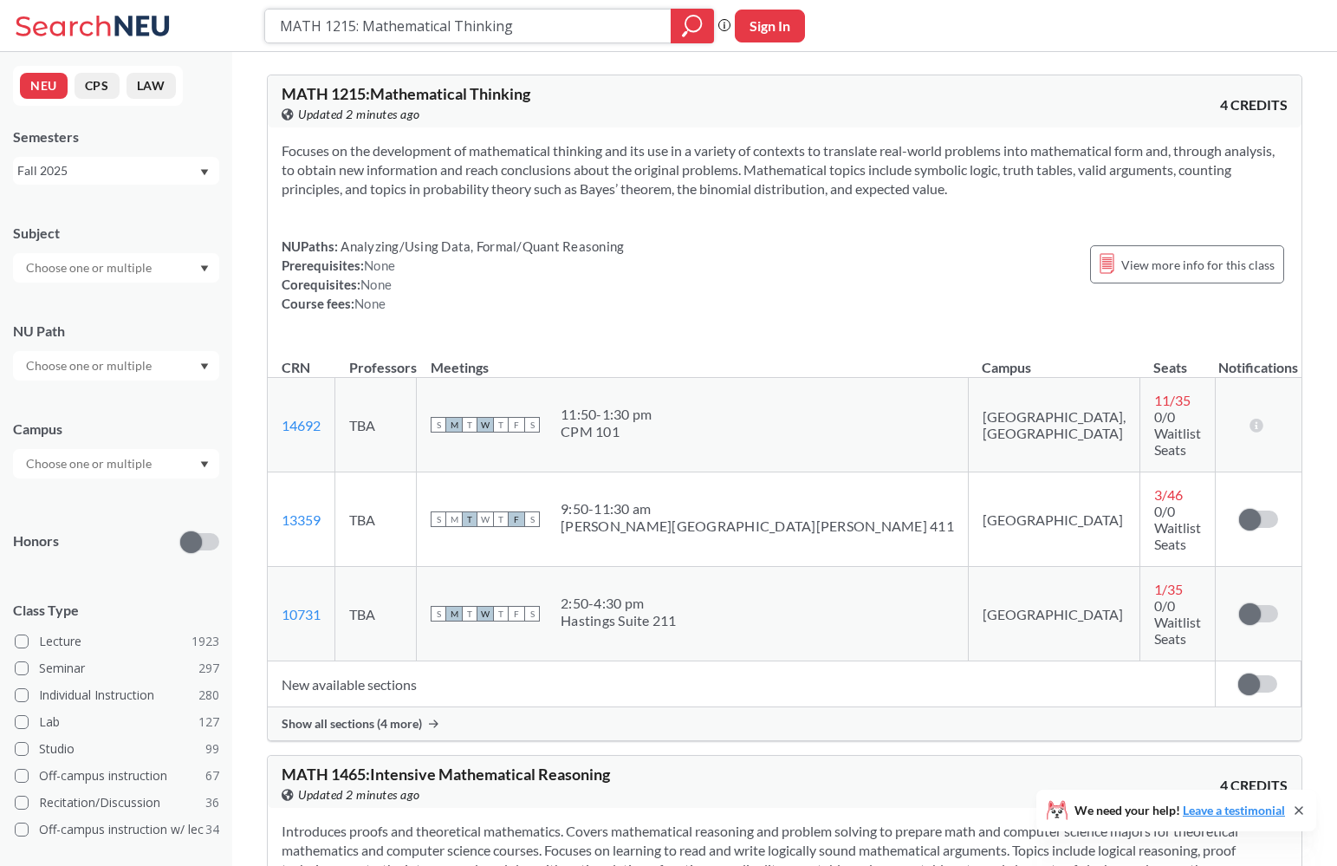
click at [498, 23] on input "MATH 1215: Mathematical Thinking" at bounding box center [468, 25] width 380 height 29
paste input "PHIL 1101: Introduction to Philosophy"
type input "PHIL 1101: Introduction to Philosophy"
